Goal: Information Seeking & Learning: Learn about a topic

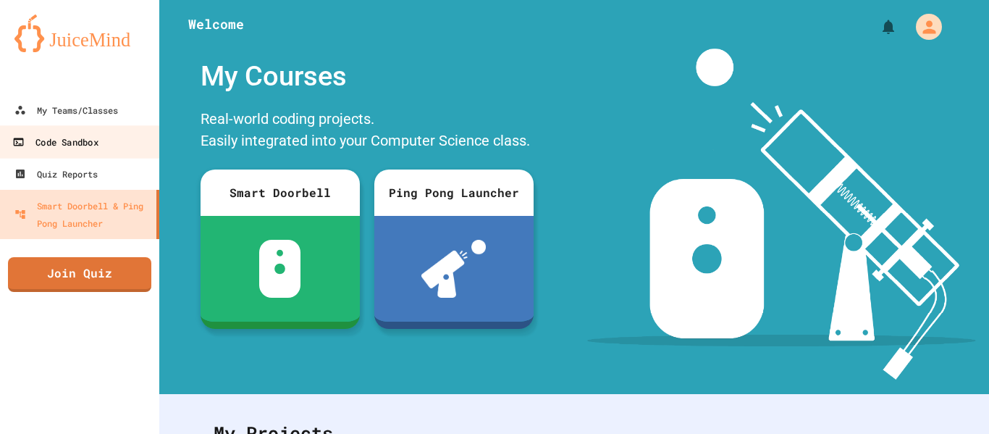
click at [119, 153] on link "Code Sandbox" at bounding box center [80, 141] width 164 height 33
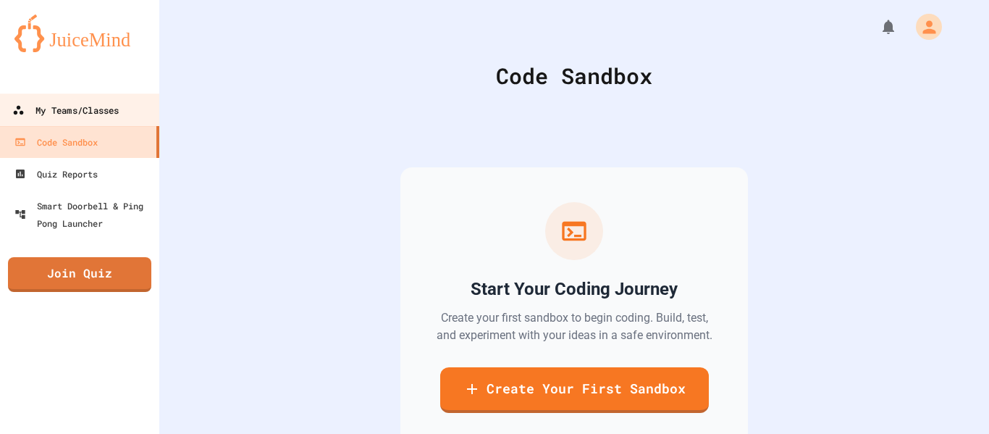
click at [122, 117] on link "My Teams/Classes" at bounding box center [80, 109] width 164 height 33
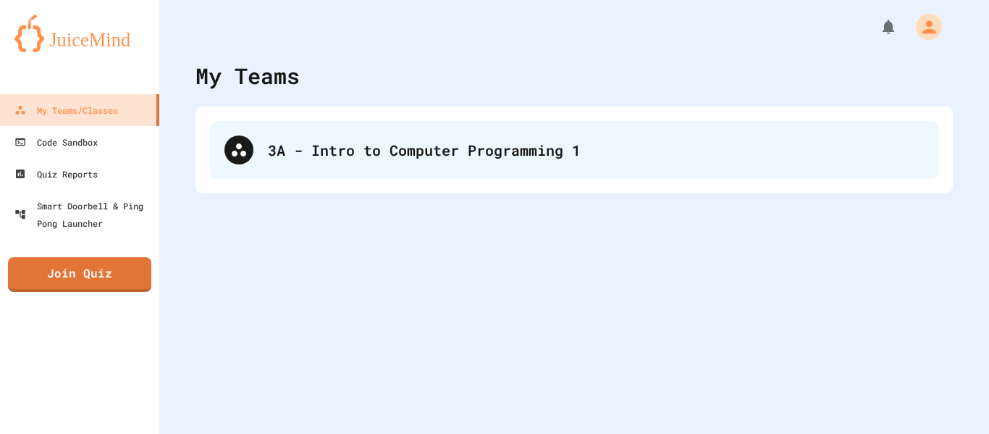
click at [416, 164] on div "3A - Intro to Computer Programming 1" at bounding box center [574, 150] width 728 height 58
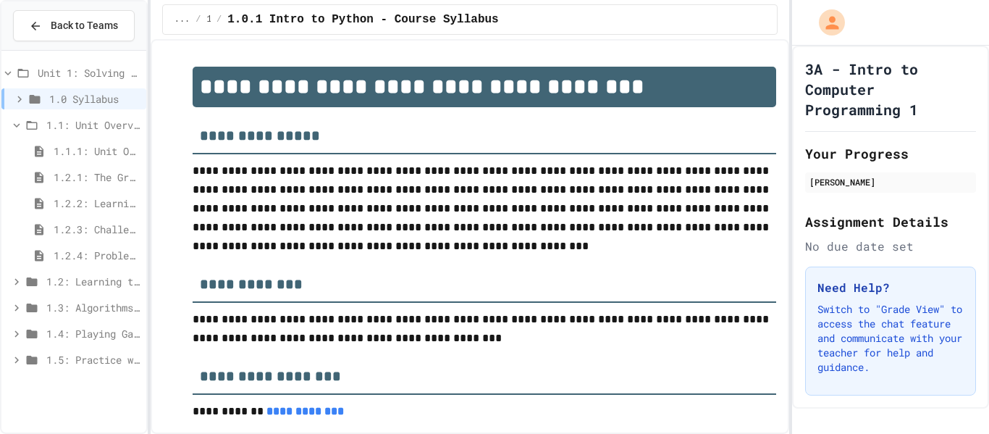
click at [100, 285] on span "1.2: Learning to Solve Hard Problems" at bounding box center [93, 281] width 94 height 15
click at [106, 279] on span "1.2: Learning to Solve Hard Problems" at bounding box center [93, 281] width 94 height 15
click at [116, 304] on span "1.3.1: The Power of Algorithms" at bounding box center [97, 307] width 87 height 15
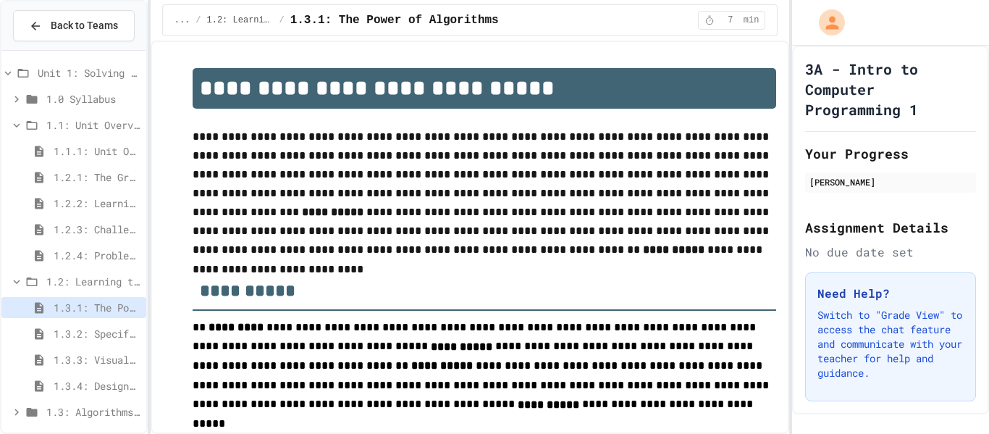
click at [64, 277] on span "1.2: Learning to Solve Hard Problems" at bounding box center [93, 281] width 94 height 15
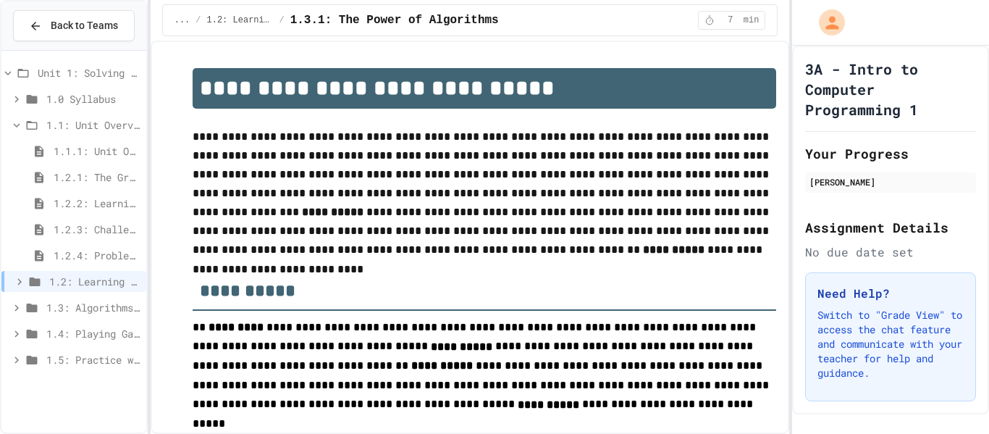
click at [68, 278] on span "1.2: Learning to Solve Hard Problems" at bounding box center [94, 281] width 91 height 15
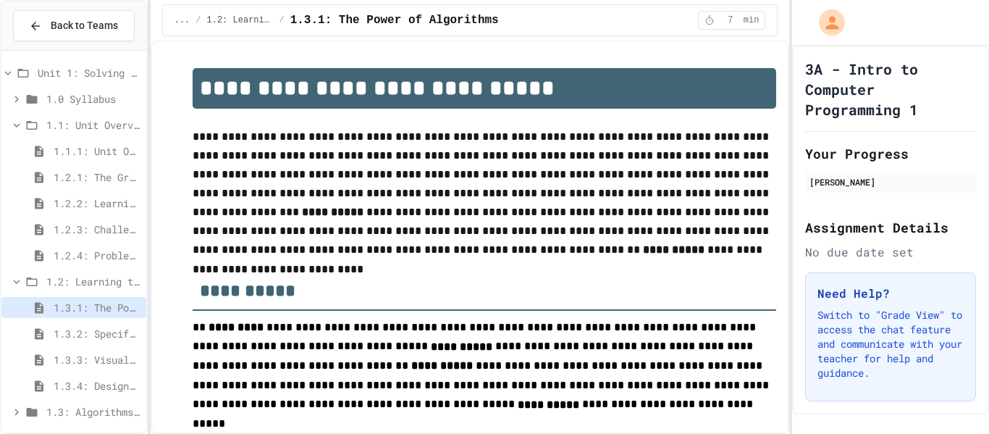
click at [118, 155] on span "1.1.1: Unit Overview" at bounding box center [97, 150] width 87 height 15
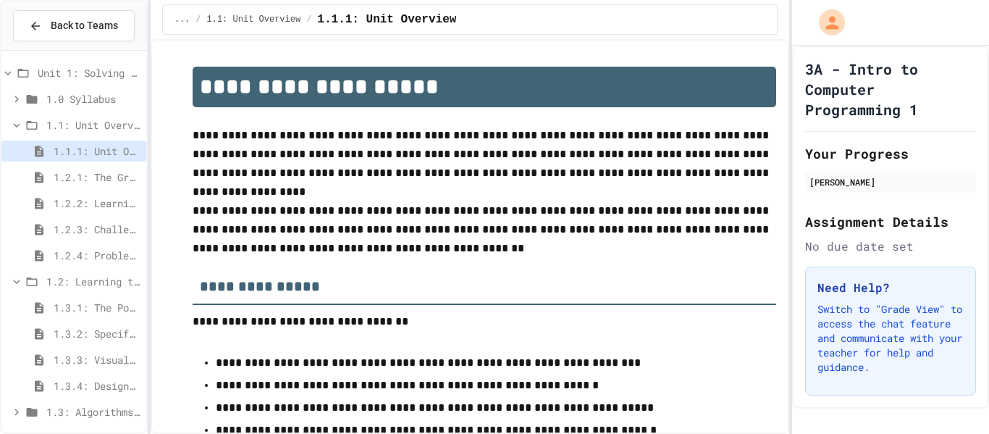
click at [118, 184] on span "1.2.1: The Growth Mindset" at bounding box center [97, 176] width 87 height 15
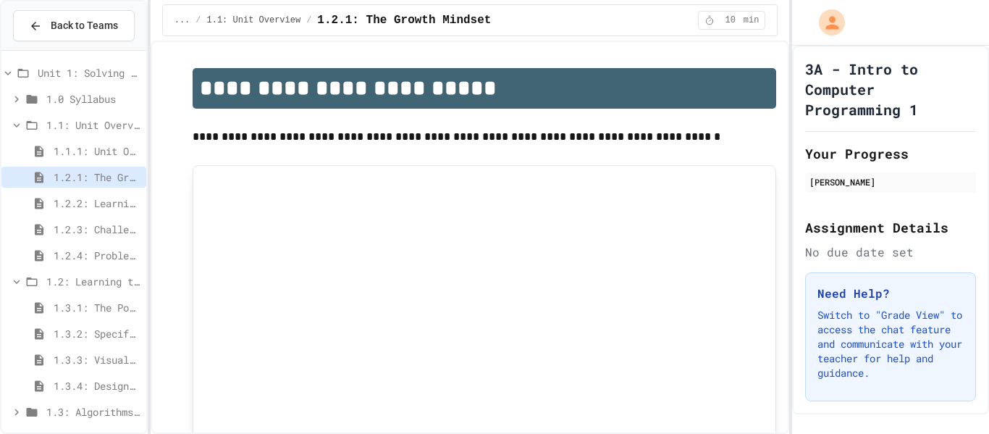
click at [118, 201] on span "1.2.2: Learning to Solve Hard Problems" at bounding box center [97, 202] width 87 height 15
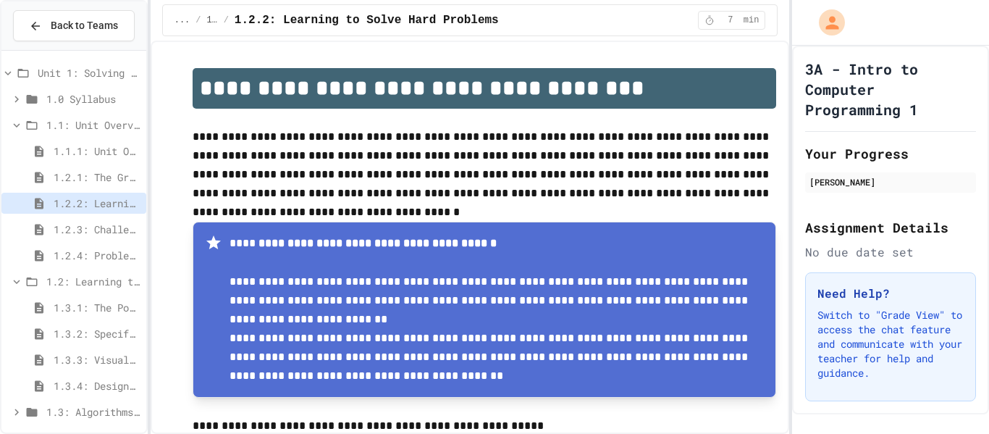
click at [98, 300] on span "1.3.1: The Power of Algorithms" at bounding box center [97, 307] width 87 height 15
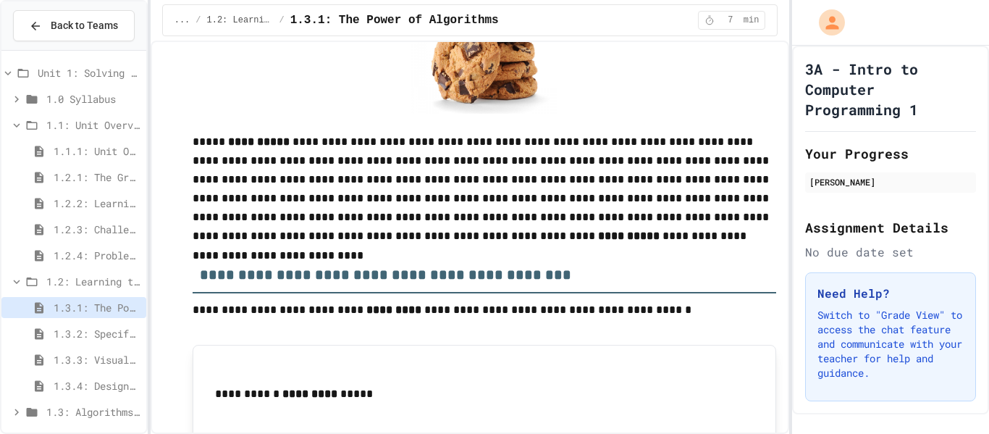
scroll to position [2106, 0]
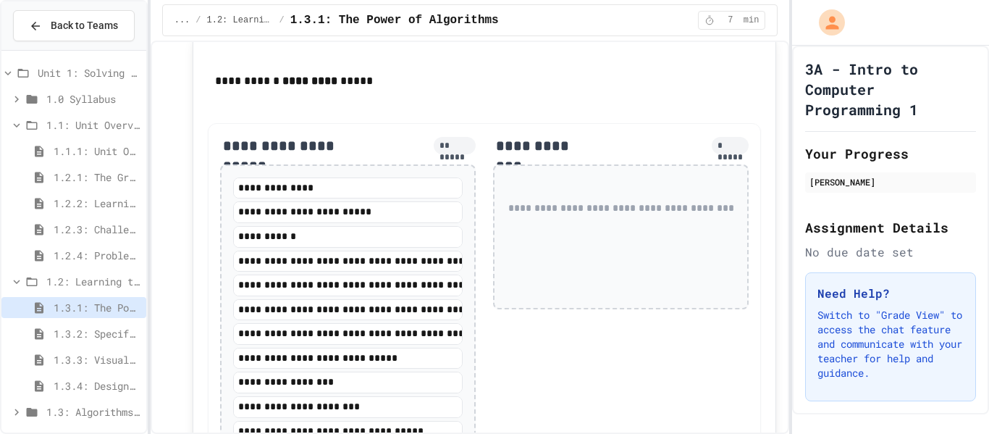
click at [111, 337] on span "1.3.2: Specifying Ideas with Pseudocode" at bounding box center [97, 333] width 87 height 15
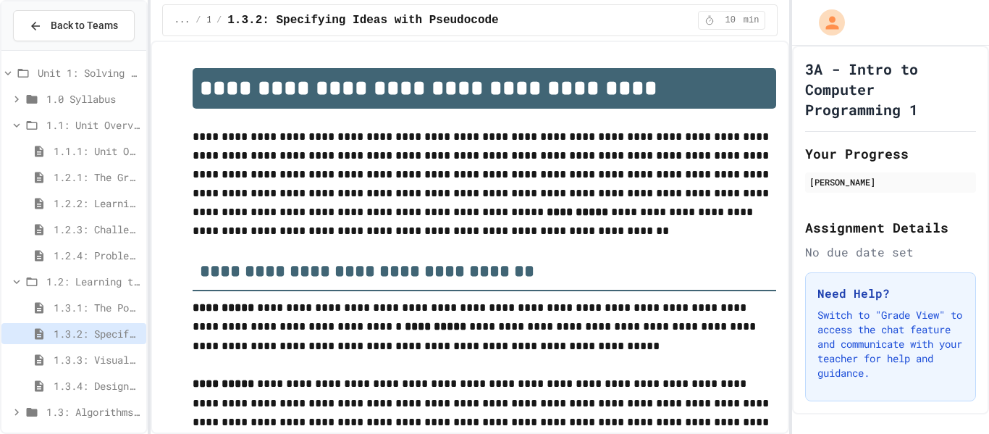
click at [116, 362] on span "1.3.3: Visualizing Logic with Flowcharts" at bounding box center [97, 359] width 87 height 15
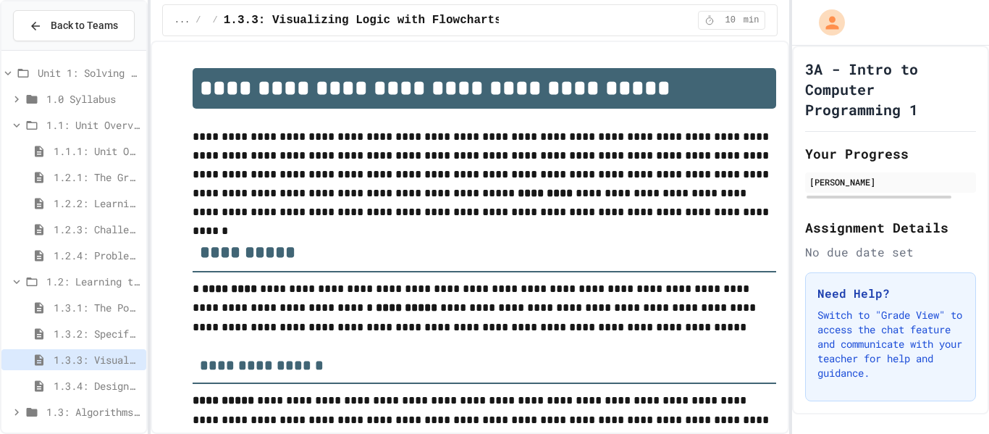
click at [112, 378] on span "1.3.4: Designing Flowcharts" at bounding box center [97, 385] width 87 height 15
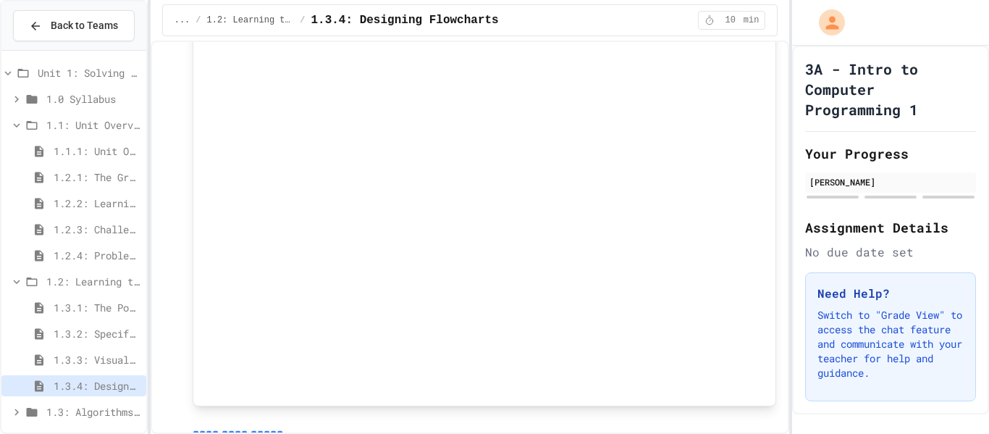
scroll to position [963, 0]
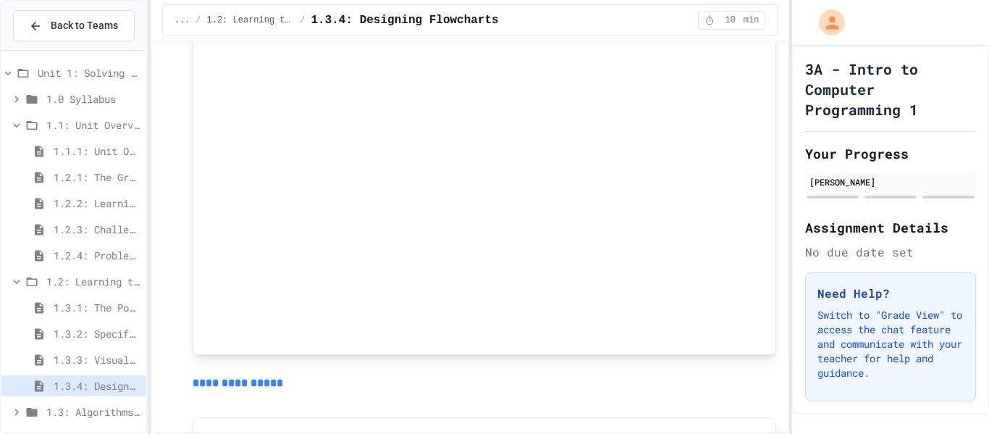
click at [106, 361] on span "1.3.3: Visualizing Logic with Flowcharts" at bounding box center [97, 359] width 87 height 15
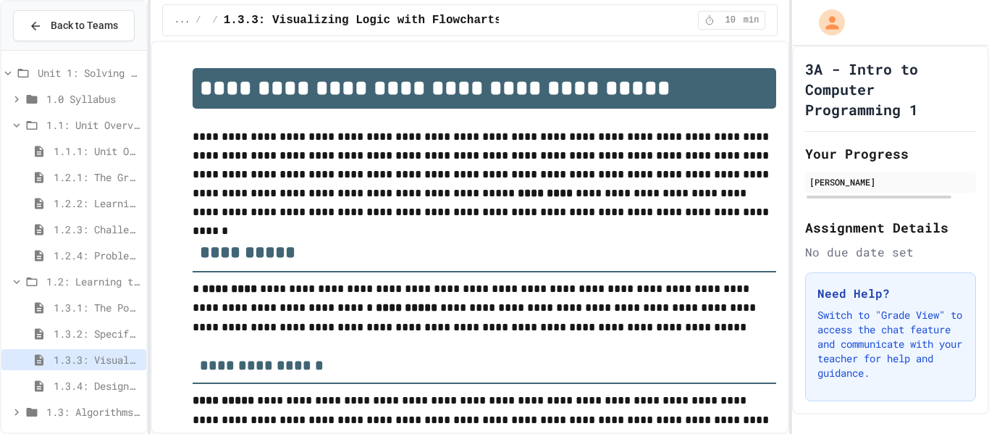
click at [87, 340] on span "1.3.2: Specifying Ideas with Pseudocode" at bounding box center [97, 333] width 87 height 15
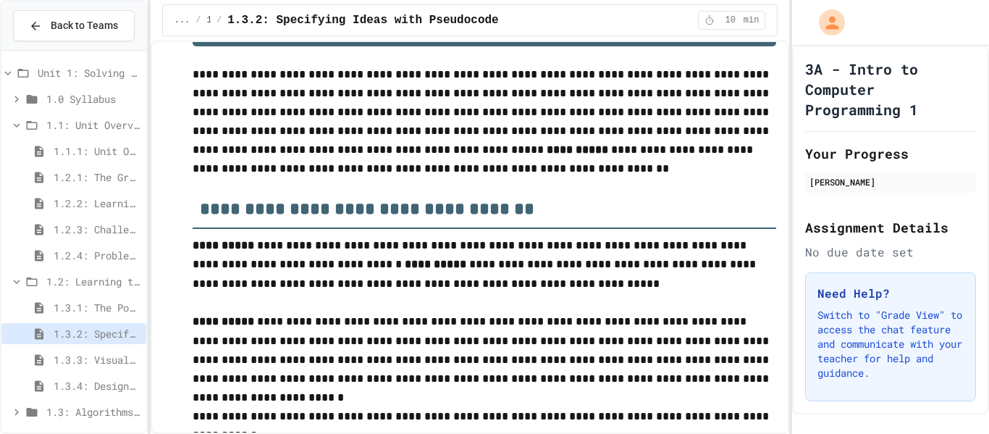
scroll to position [64, 0]
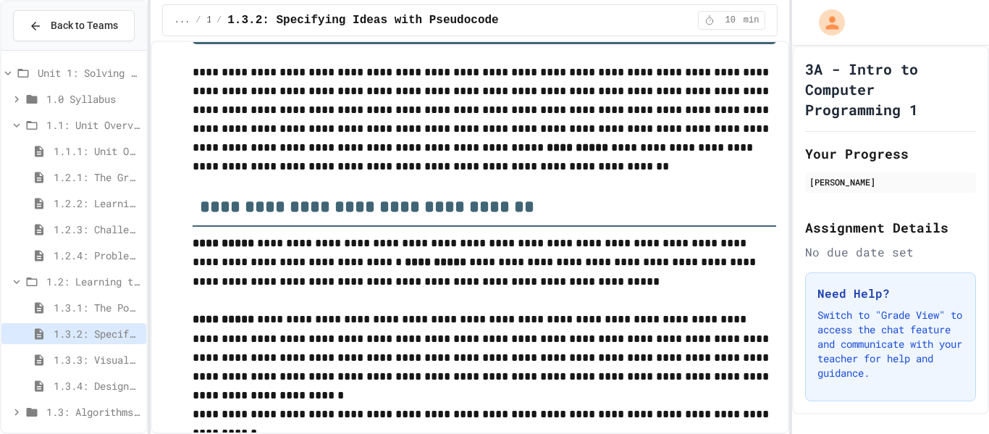
click at [105, 358] on span "1.3.3: Visualizing Logic with Flowcharts" at bounding box center [97, 359] width 87 height 15
